Goal: Information Seeking & Learning: Learn about a topic

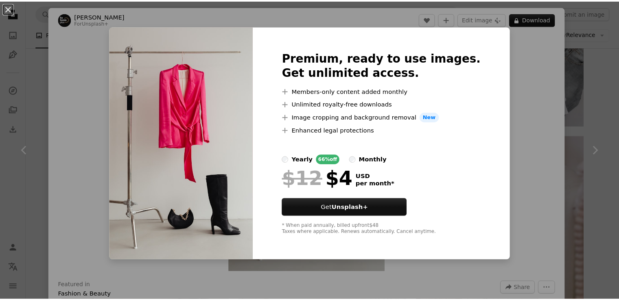
scroll to position [0, 217]
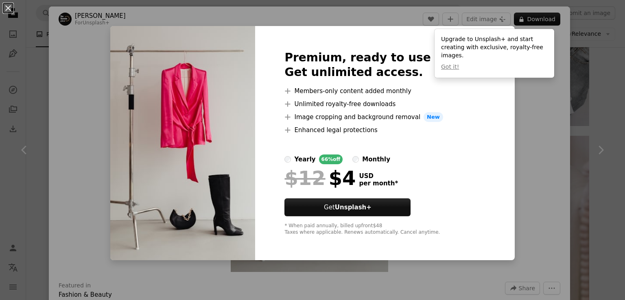
click at [521, 99] on div "An X shape Premium, ready to use images. Get unlimited access. A plus sign Memb…" at bounding box center [312, 150] width 625 height 300
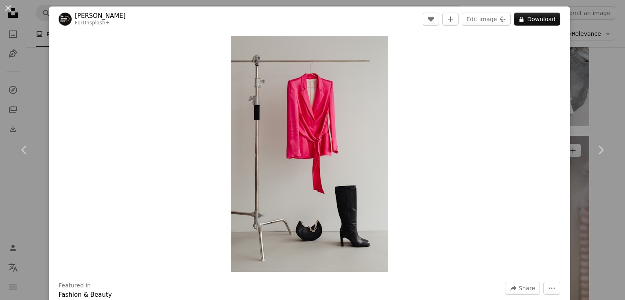
click at [584, 82] on div "An X shape Chevron left Chevron right [PERSON_NAME] For Unsplash+ A heart A plu…" at bounding box center [312, 150] width 625 height 300
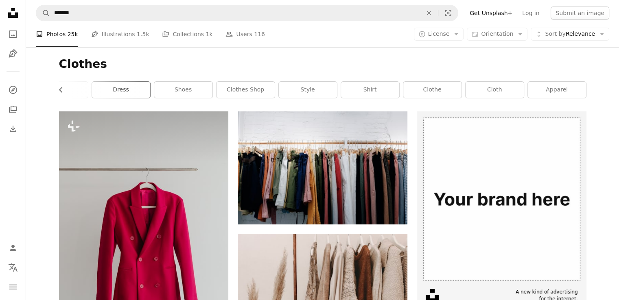
click at [125, 88] on link "dress" at bounding box center [121, 90] width 58 height 16
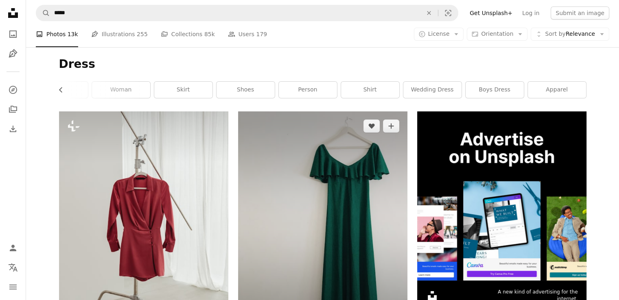
click at [252, 175] on img at bounding box center [322, 225] width 169 height 226
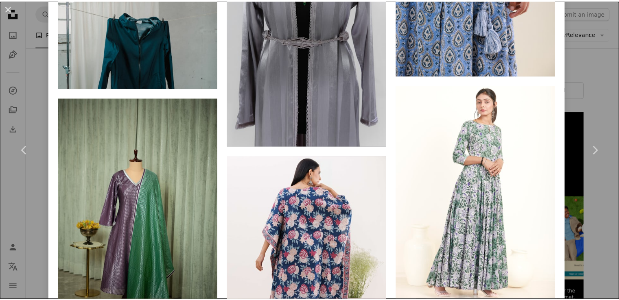
scroll to position [4148, 0]
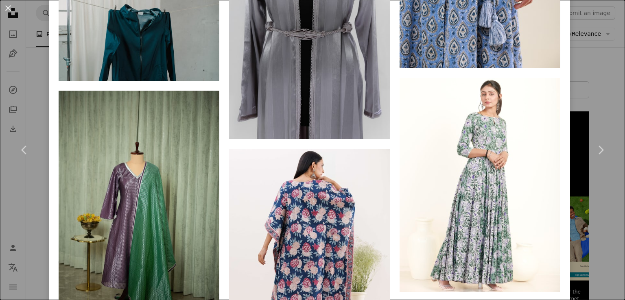
click at [589, 107] on div "An X shape Chevron left Chevron right MariaBeatrice [PERSON_NAME] mariabeatrice…" at bounding box center [312, 150] width 625 height 300
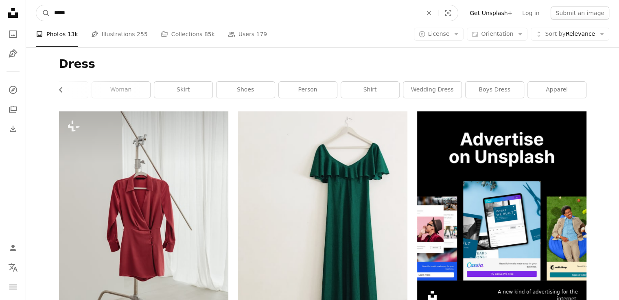
click at [158, 9] on input "*****" at bounding box center [235, 12] width 370 height 15
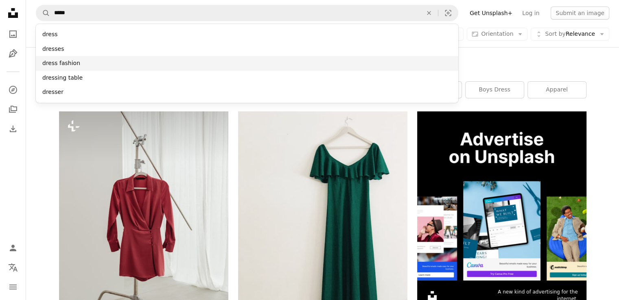
click at [116, 64] on div "dress fashion" at bounding box center [247, 63] width 423 height 15
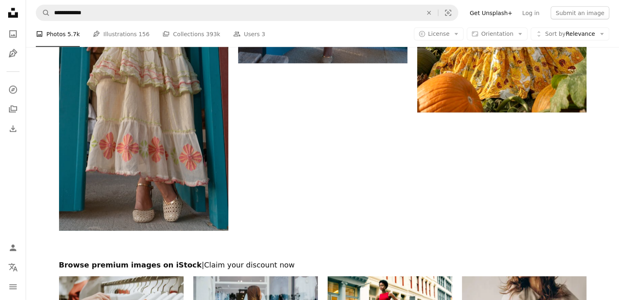
scroll to position [1706, 0]
